Goal: Navigation & Orientation: Understand site structure

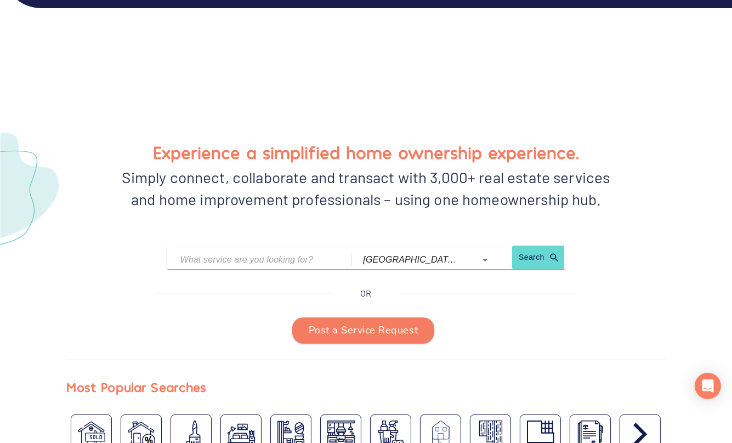
scroll to position [4387, 0]
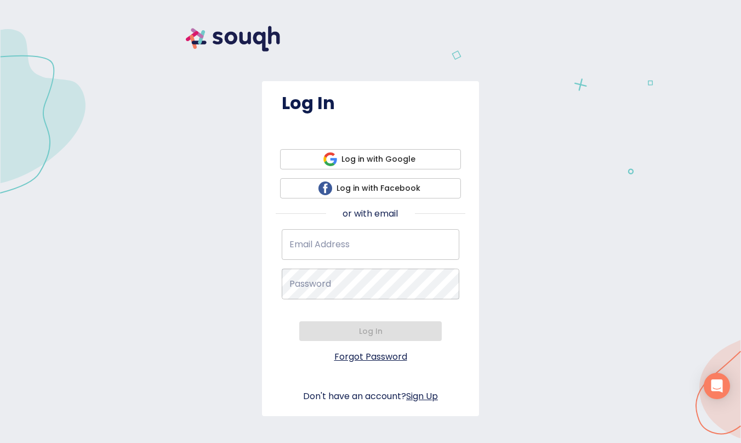
click at [371, 152] on span "Log in with Google" at bounding box center [370, 159] width 163 height 14
click at [371, 181] on span "Log in with Facebook" at bounding box center [370, 188] width 163 height 14
click at [423, 390] on link "Sign Up" at bounding box center [422, 396] width 32 height 13
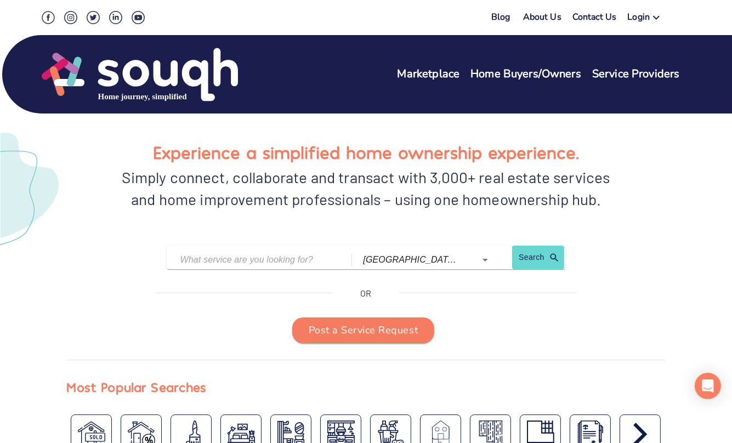
click at [55, 24] on img at bounding box center [48, 17] width 13 height 13
click at [77, 24] on img at bounding box center [70, 17] width 13 height 13
click at [98, 24] on img at bounding box center [93, 17] width 13 height 13
click at [122, 24] on img at bounding box center [115, 17] width 13 height 13
click at [145, 24] on img at bounding box center [138, 17] width 13 height 13
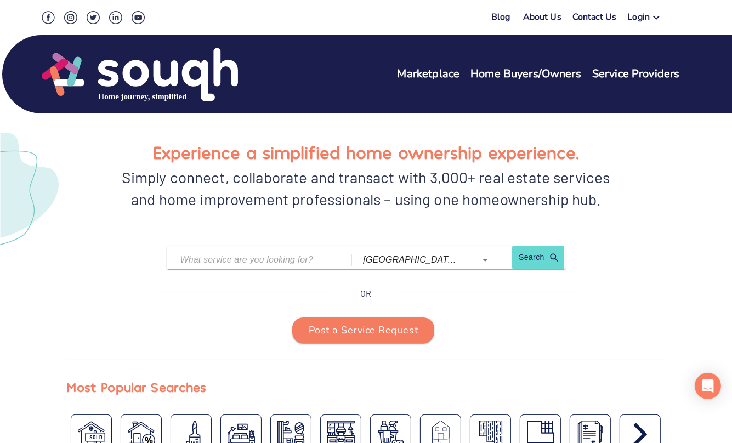
click at [539, 27] on link "About Us" at bounding box center [542, 19] width 38 height 16
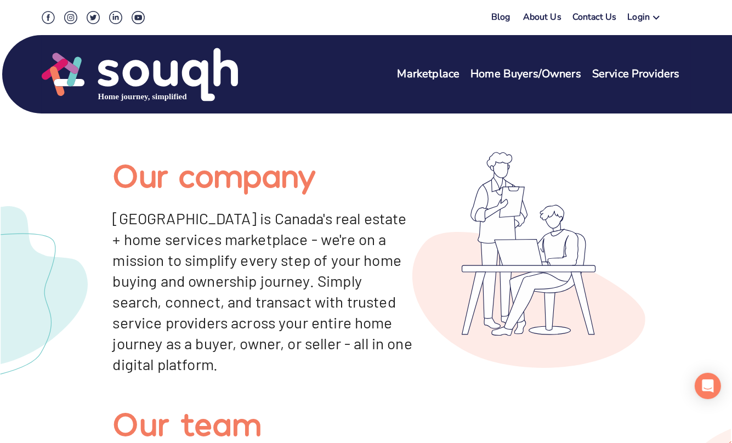
click at [593, 27] on link "Contact Us" at bounding box center [594, 19] width 44 height 16
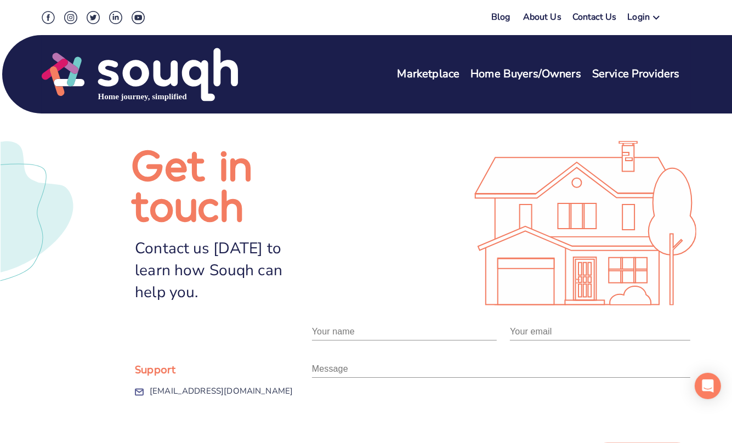
click at [497, 17] on link "Blog" at bounding box center [500, 17] width 19 height 12
click at [63, 91] on img at bounding box center [140, 75] width 196 height 56
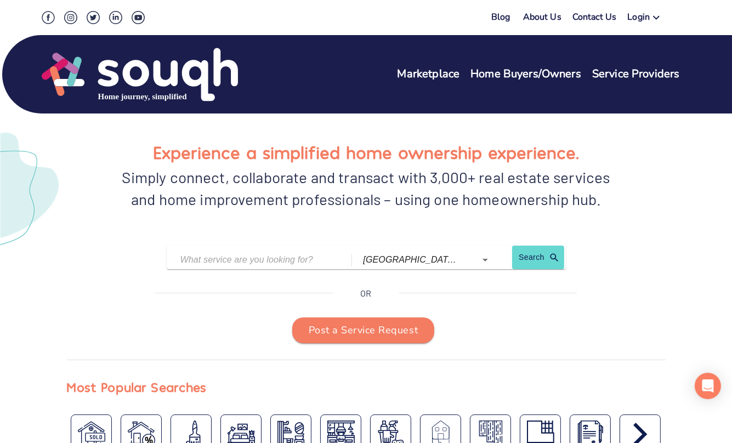
click at [419, 82] on link "Marketplace" at bounding box center [429, 74] width 63 height 16
